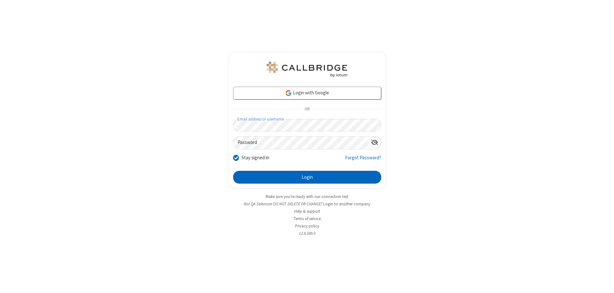
click at [307, 177] on button "Login" at bounding box center [307, 177] width 148 height 13
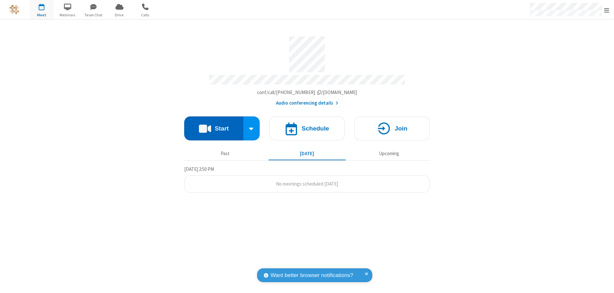
click at [213, 125] on button "Start" at bounding box center [213, 128] width 59 height 24
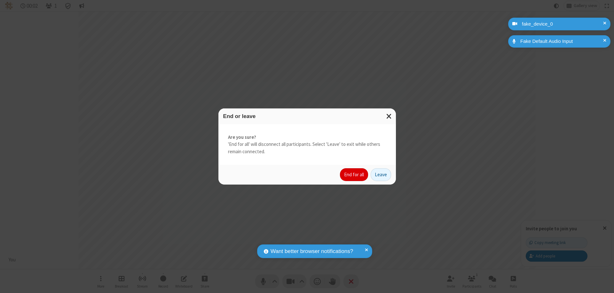
click at [354, 174] on button "End for all" at bounding box center [354, 174] width 28 height 13
